Goal: Check status

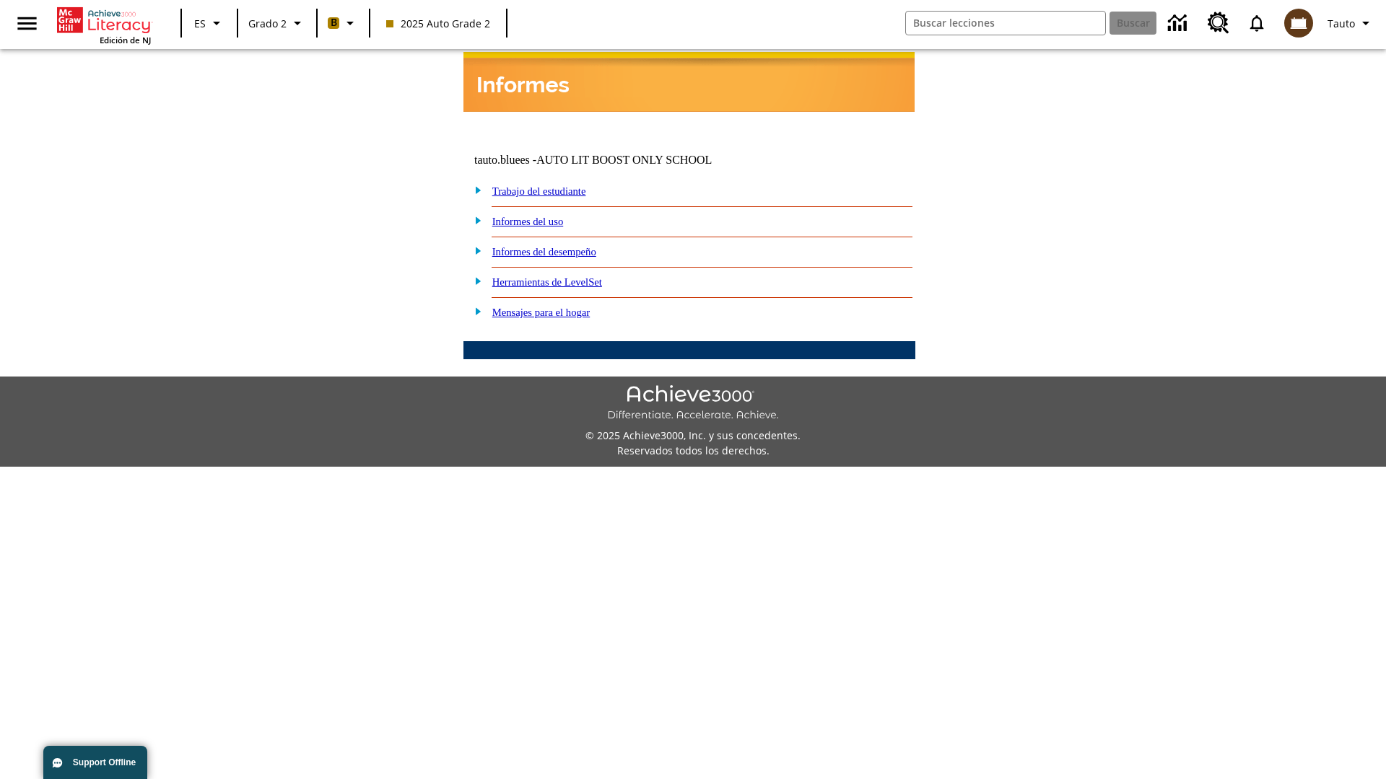
click at [563, 246] on link "Informes del desempeño" at bounding box center [544, 252] width 104 height 12
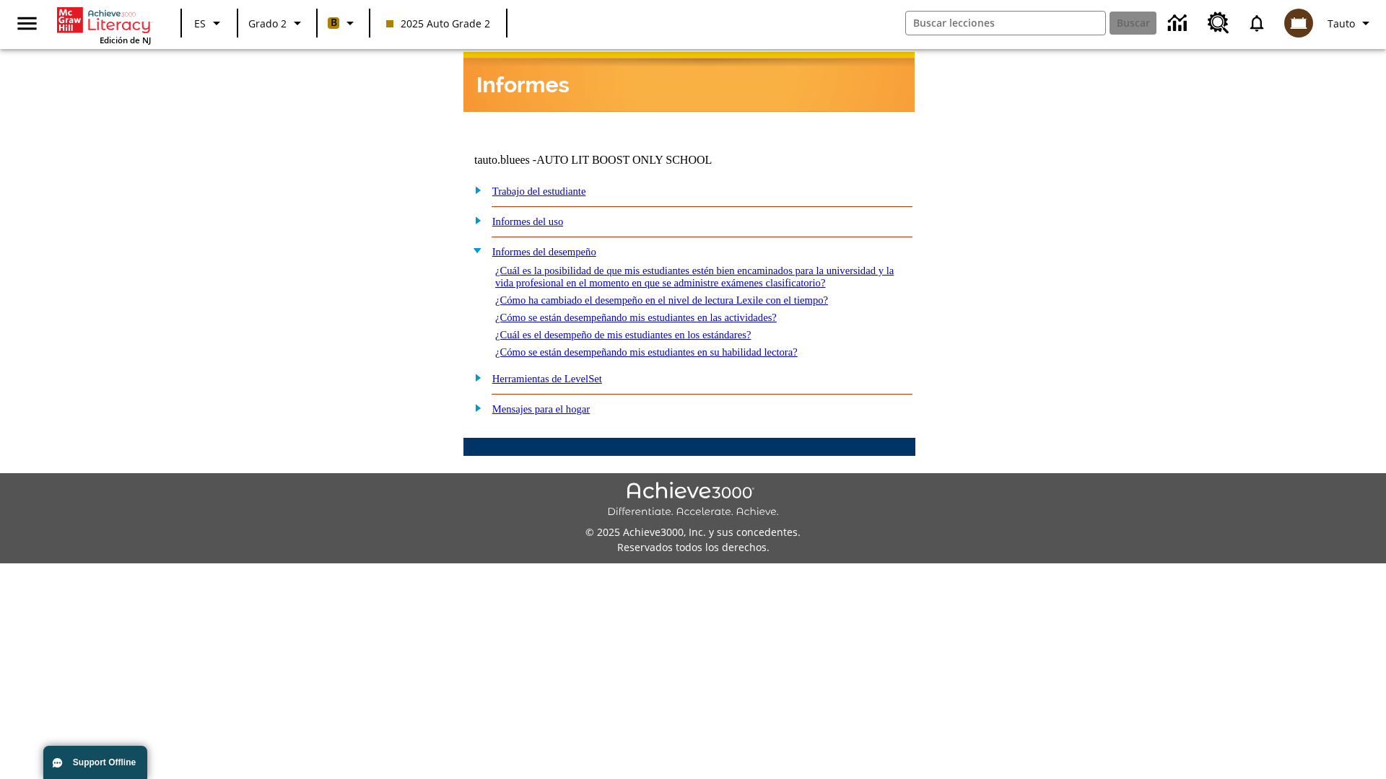
click at [660, 312] on link "¿Cómo se están desempeñando mis estudiantes en las actividades?" at bounding box center [635, 318] width 281 height 12
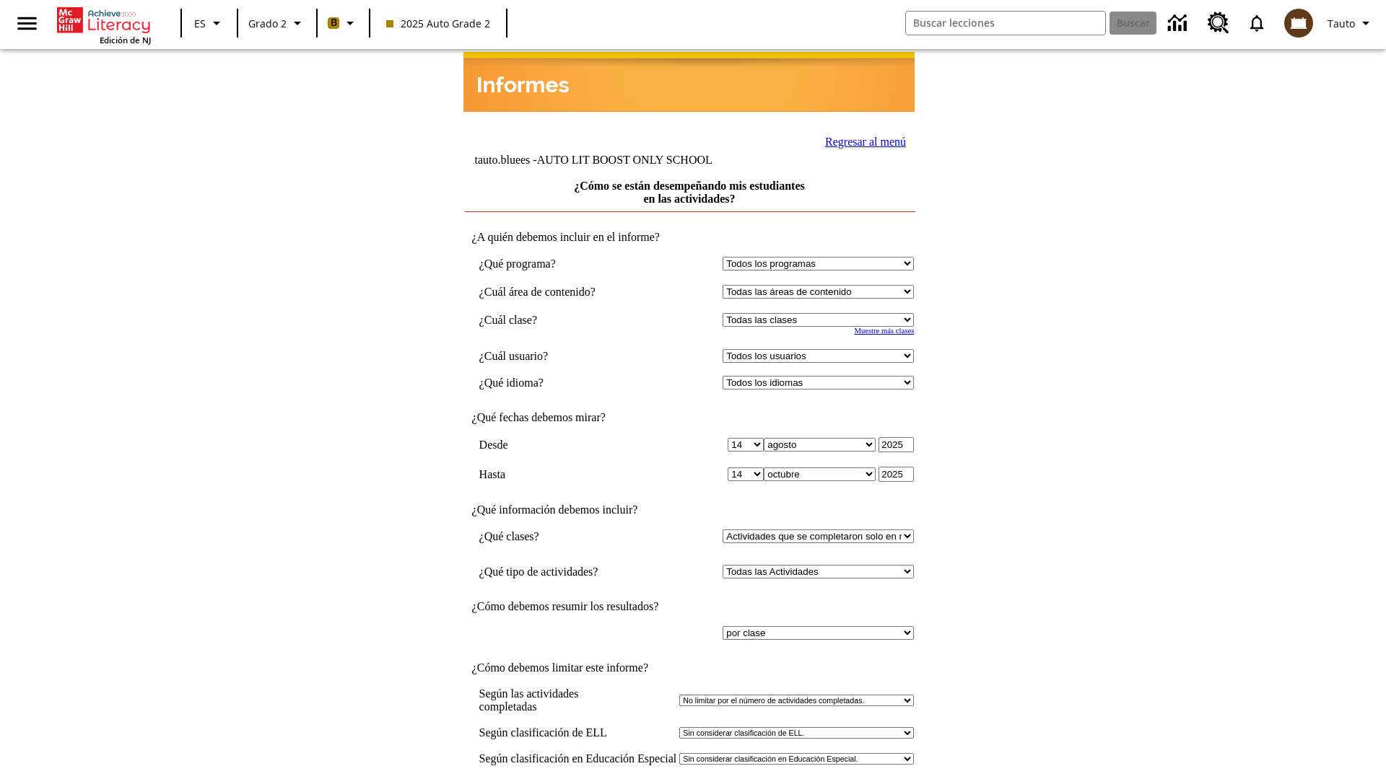
select select "21437111"
select select "4"
